Goal: Navigation & Orientation: Find specific page/section

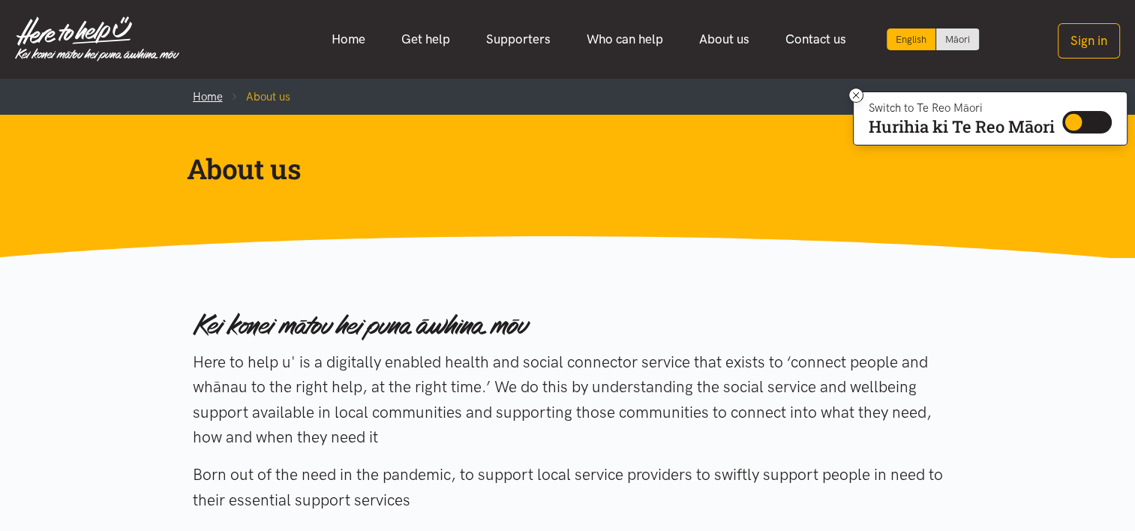
click at [209, 92] on link "Home" at bounding box center [208, 97] width 30 height 14
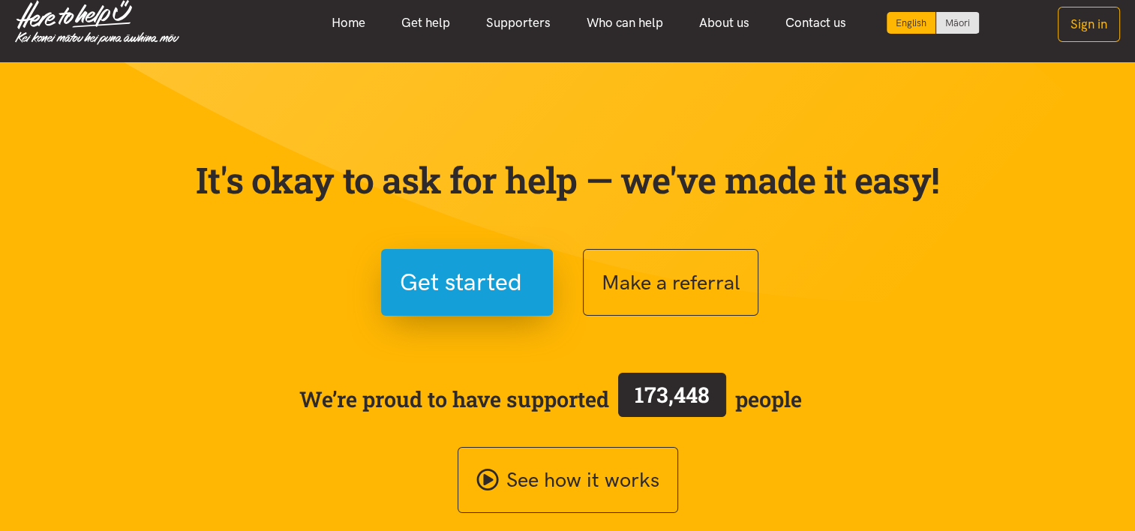
scroll to position [21, 0]
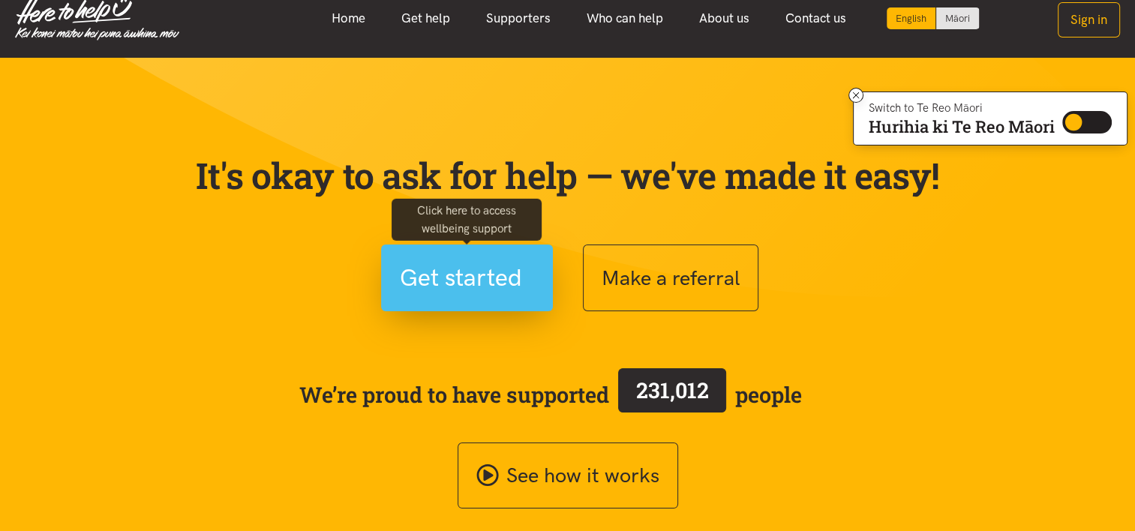
click at [504, 284] on span "Get started" at bounding box center [461, 278] width 122 height 38
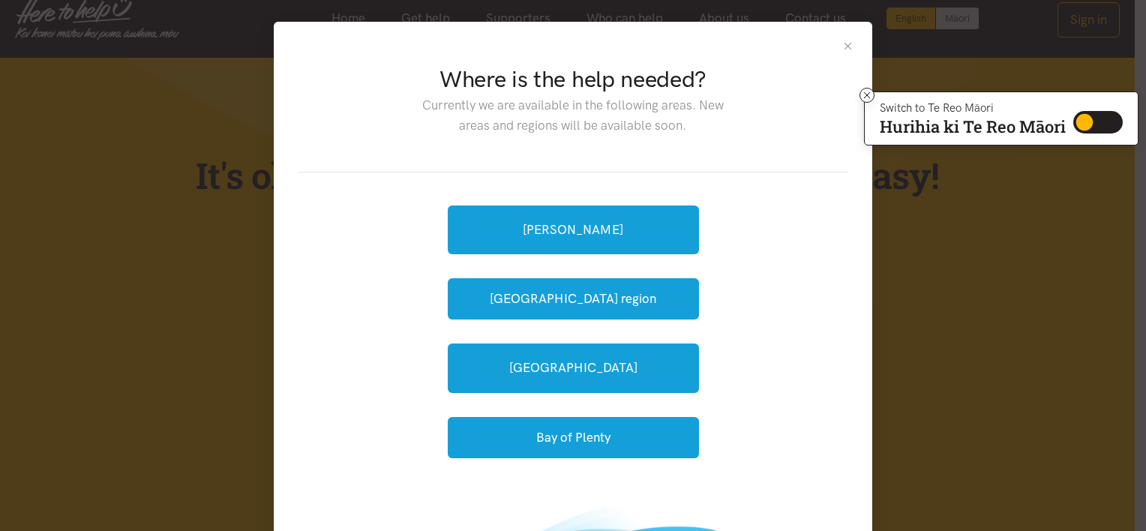
click at [847, 42] on button "Close" at bounding box center [848, 46] width 13 height 13
